Goal: Task Accomplishment & Management: Use online tool/utility

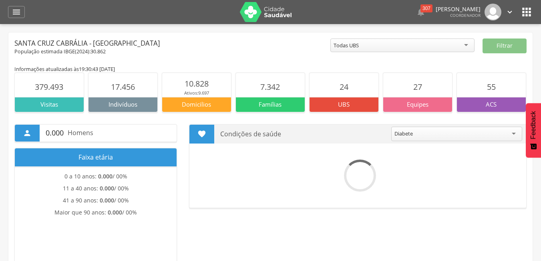
click at [531, 11] on icon "" at bounding box center [526, 12] width 13 height 13
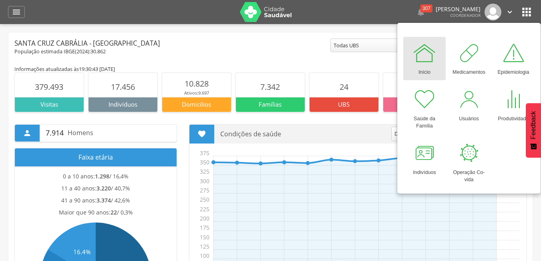
click at [274, 19] on img at bounding box center [266, 12] width 52 height 20
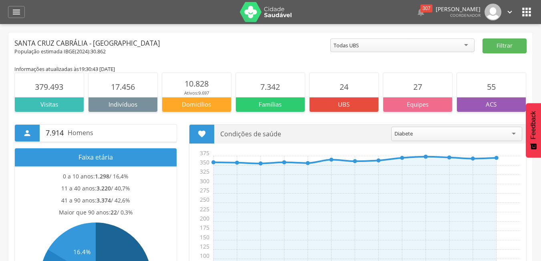
click at [528, 12] on icon "" at bounding box center [526, 12] width 13 height 13
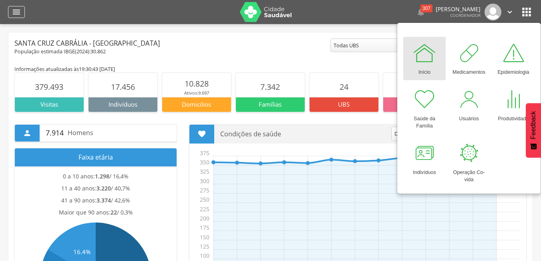
click at [20, 14] on icon "" at bounding box center [17, 12] width 10 height 10
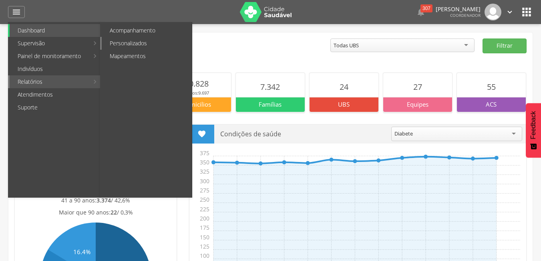
click at [145, 42] on link "Personalizados" at bounding box center [147, 43] width 90 height 13
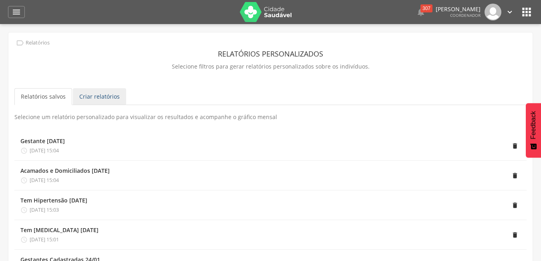
click at [96, 98] on link "Criar relatórios" at bounding box center [99, 96] width 53 height 17
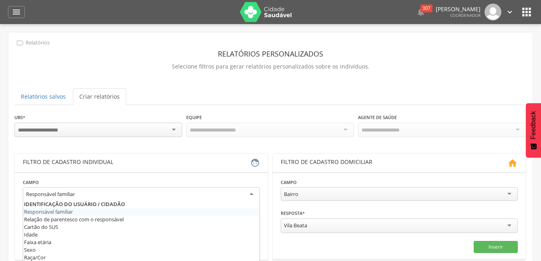
click at [160, 196] on div "Responsável familiar" at bounding box center [141, 194] width 237 height 14
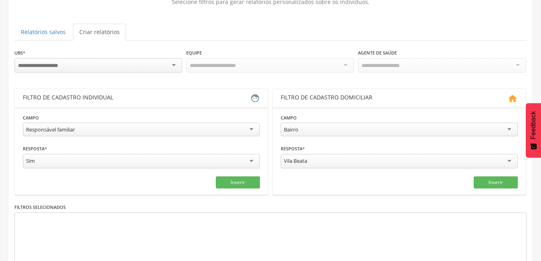
scroll to position [69, 0]
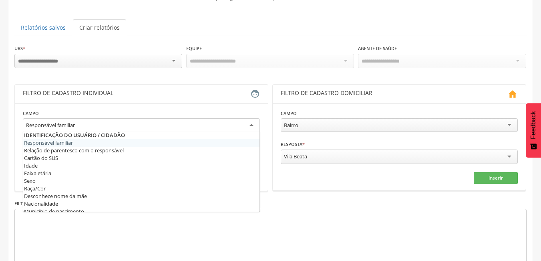
click at [120, 127] on div "Responsável familiar" at bounding box center [141, 125] width 237 height 14
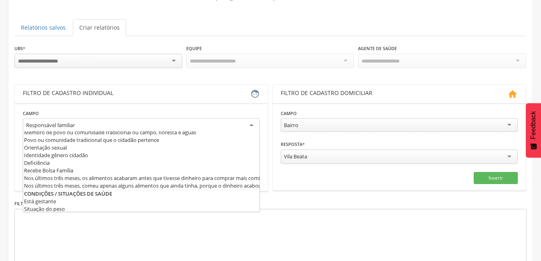
scroll to position [176, 0]
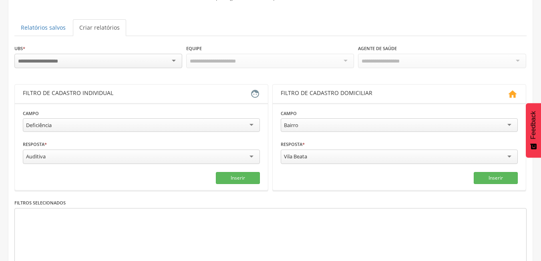
click at [31, 151] on div "Auditiva" at bounding box center [141, 156] width 237 height 14
click at [236, 177] on button "Inserir" at bounding box center [238, 177] width 44 height 12
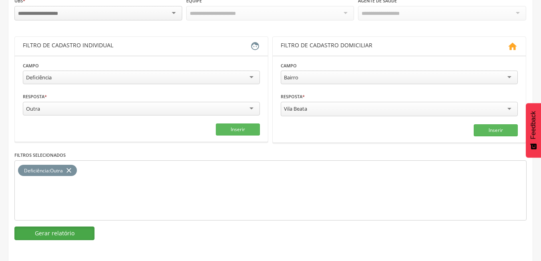
click at [72, 232] on button "Gerar relatório" at bounding box center [54, 233] width 80 height 14
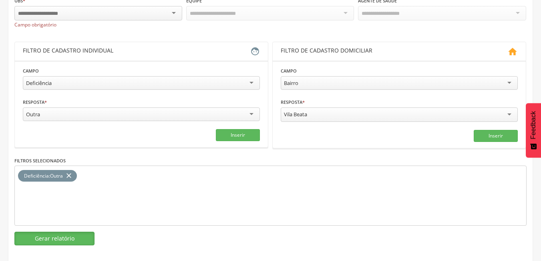
scroll to position [122, 0]
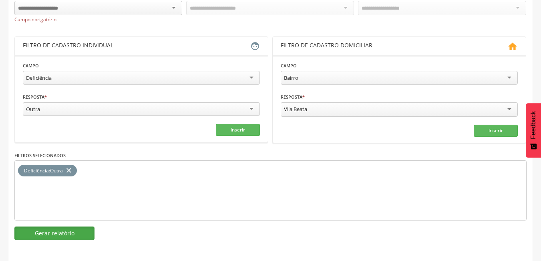
click at [41, 233] on button "Gerar relatório" at bounding box center [54, 233] width 80 height 14
click at [48, 227] on button "Gerar relatório" at bounding box center [54, 233] width 80 height 14
